Goal: Communication & Community: Answer question/provide support

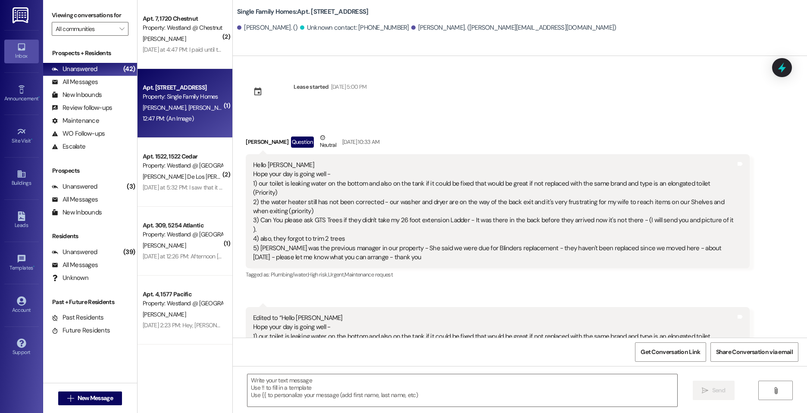
scroll to position [12750, 0]
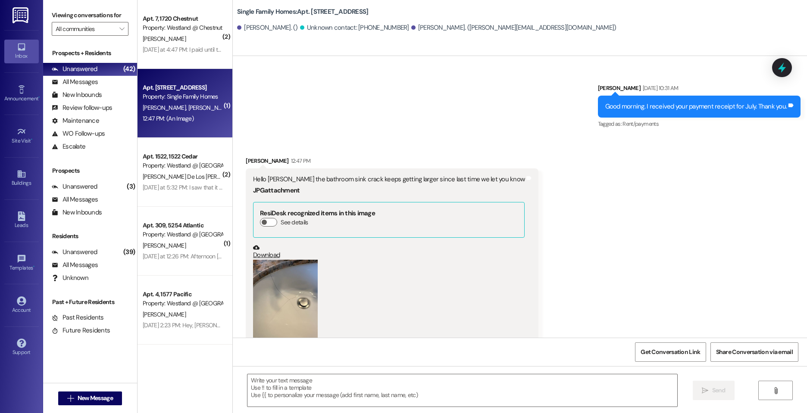
click at [285, 260] on button "Zoom image" at bounding box center [285, 303] width 65 height 86
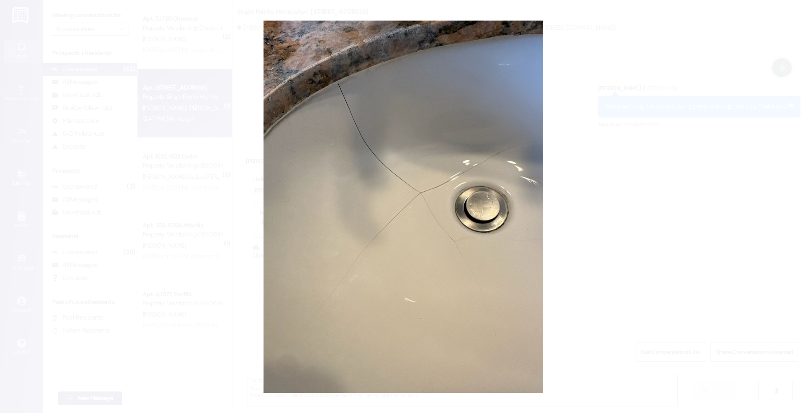
click at [685, 61] on button "Unzoom image" at bounding box center [403, 206] width 807 height 413
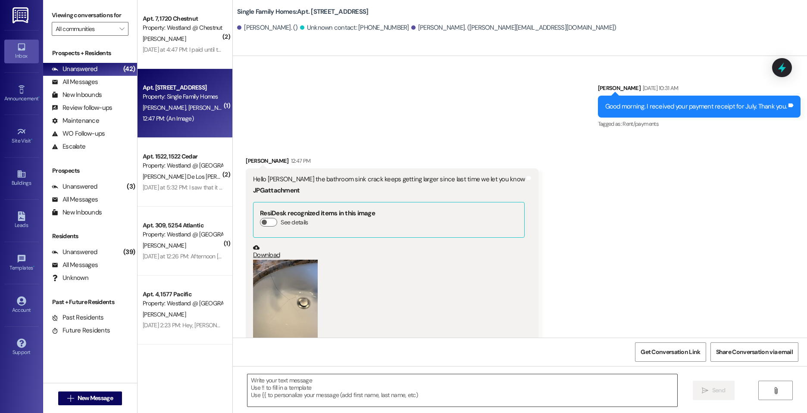
click at [350, 389] on textarea at bounding box center [462, 390] width 430 height 32
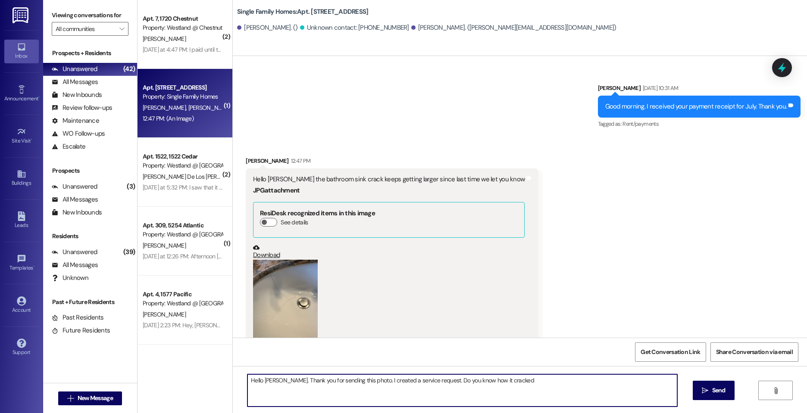
type textarea "Hello [PERSON_NAME]. Thank you for sending this photo. I created a service requ…"
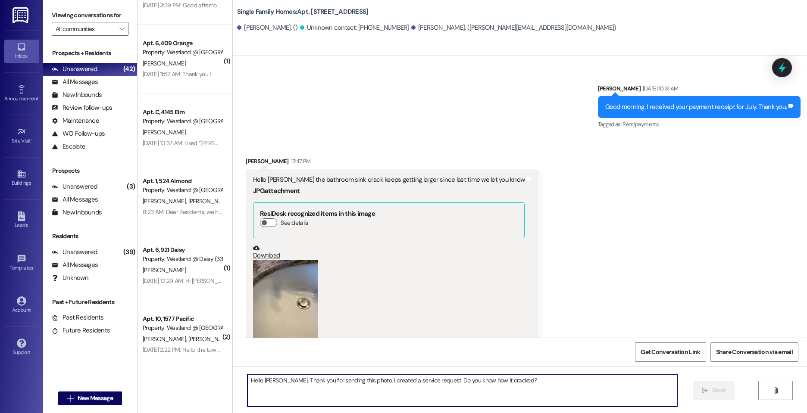
scroll to position [1941, 0]
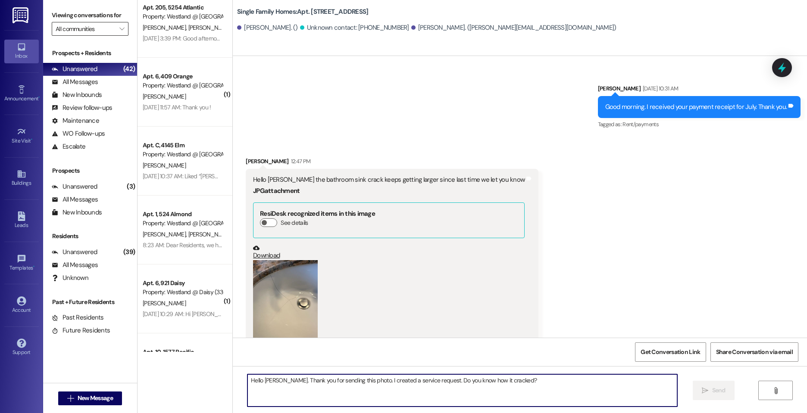
click at [93, 28] on input "All communities" at bounding box center [85, 29] width 59 height 14
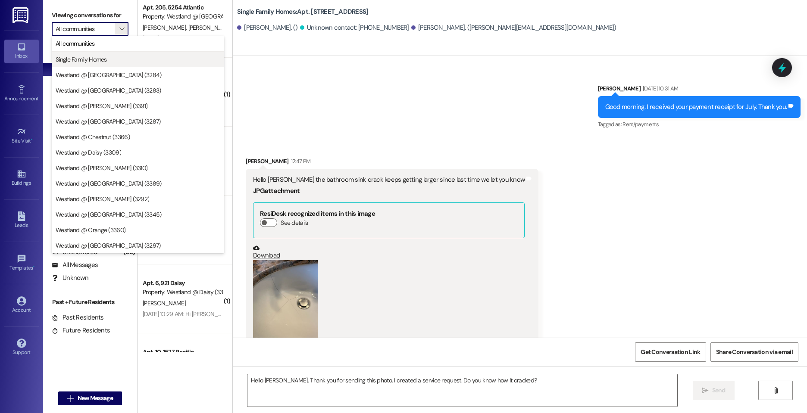
click at [108, 61] on span "Single Family Homes" at bounding box center [138, 59] width 165 height 9
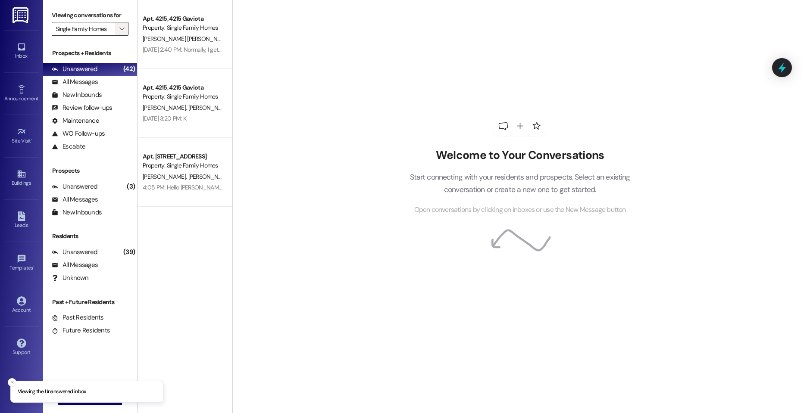
click at [119, 28] on icon "" at bounding box center [121, 28] width 5 height 7
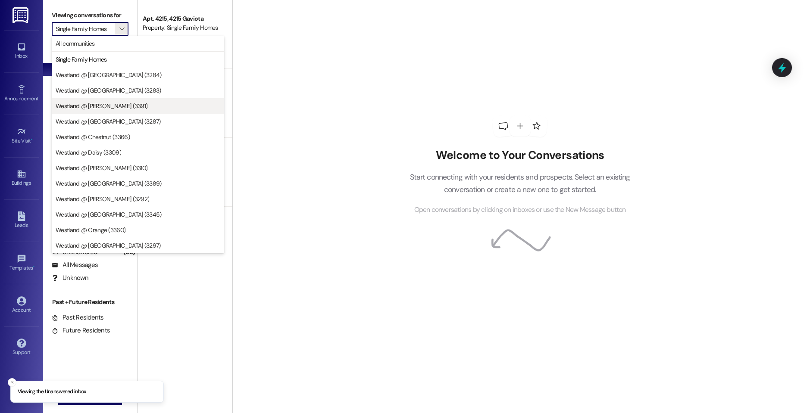
click at [103, 106] on span "Westland @ [PERSON_NAME] (3391)" at bounding box center [102, 106] width 92 height 9
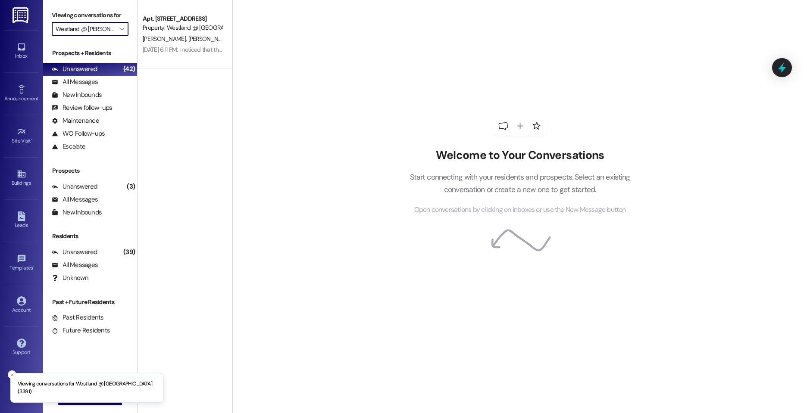
click at [112, 26] on input "Westland @ [PERSON_NAME] (3391)" at bounding box center [85, 29] width 59 height 14
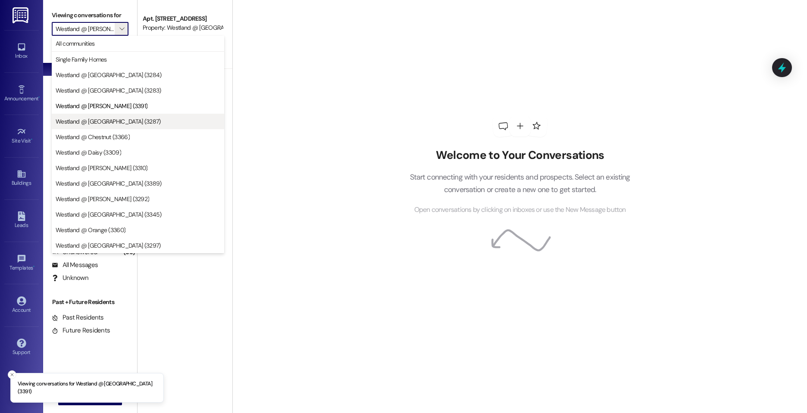
click at [101, 124] on span "Westland @ [GEOGRAPHIC_DATA] (3287)" at bounding box center [108, 121] width 105 height 9
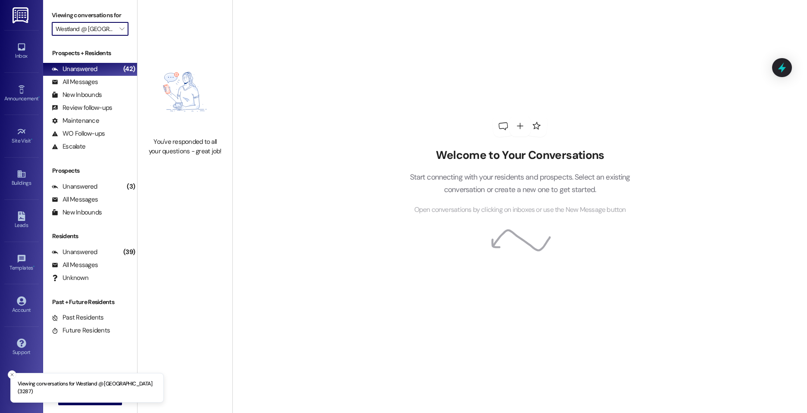
click at [108, 25] on input "Westland @ [GEOGRAPHIC_DATA] (3287)" at bounding box center [85, 29] width 59 height 14
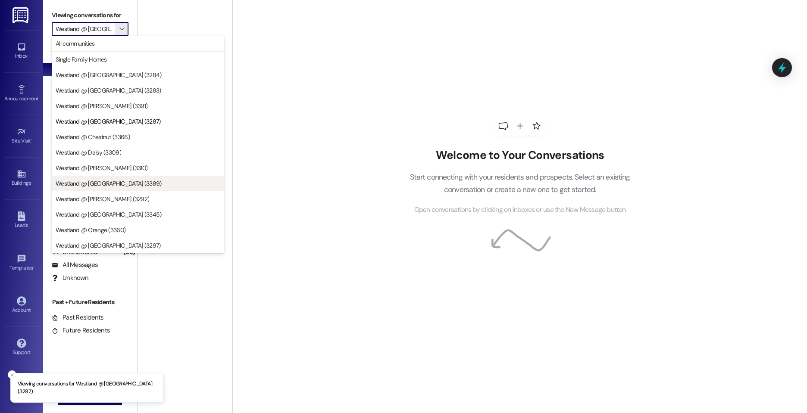
click at [93, 181] on span "Westland @ [GEOGRAPHIC_DATA] (3389)" at bounding box center [109, 183] width 106 height 9
type input "Westland @ [GEOGRAPHIC_DATA] (3389)"
